Goal: Task Accomplishment & Management: Manage account settings

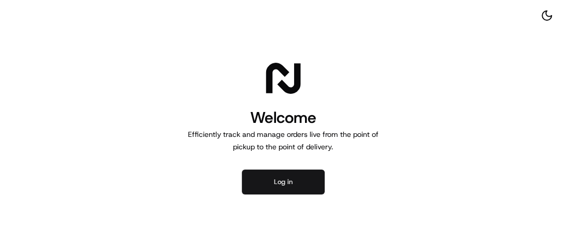
click at [274, 190] on button "Log in" at bounding box center [283, 181] width 83 height 25
